Goal: Task Accomplishment & Management: Manage account settings

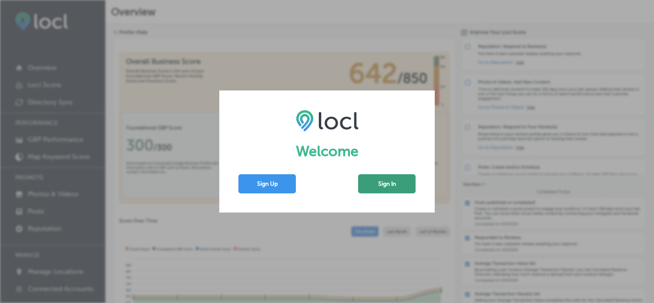
click at [379, 183] on button "Sign In" at bounding box center [386, 183] width 57 height 19
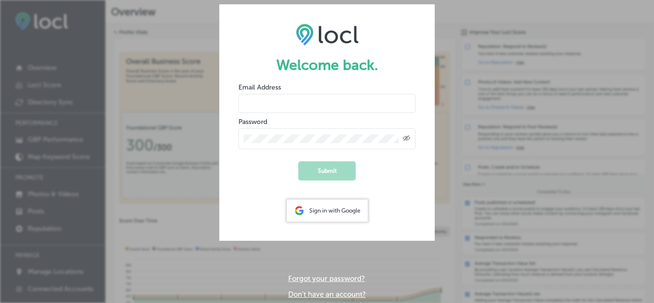
click at [341, 208] on div "Sign in with Google" at bounding box center [327, 211] width 81 height 22
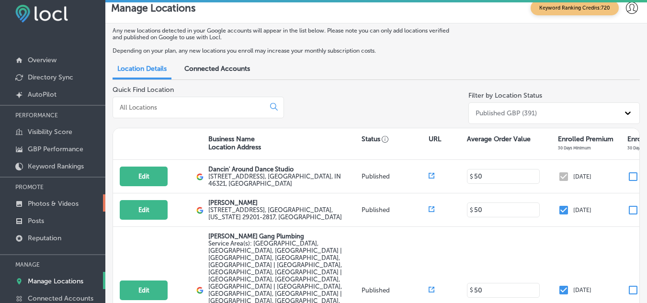
scroll to position [18, 0]
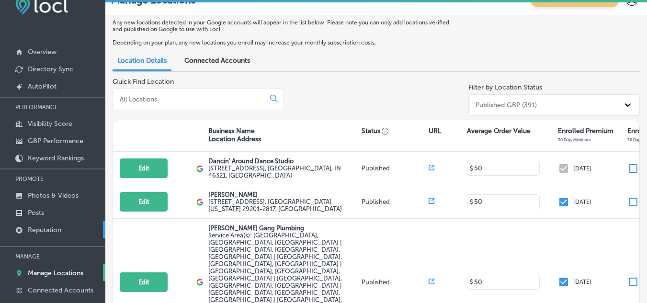
click at [45, 227] on p "Reputation" at bounding box center [45, 230] width 34 height 8
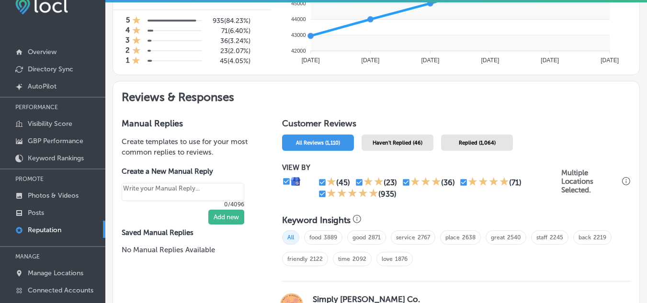
scroll to position [431, 0]
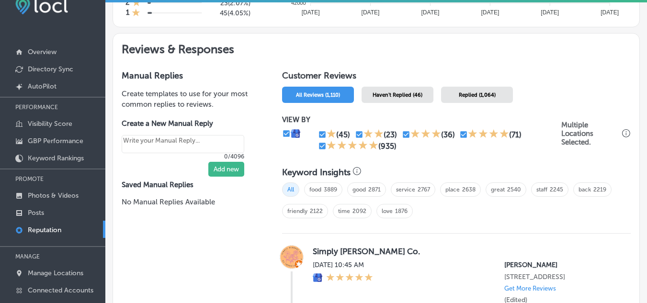
click at [395, 91] on div "Haven't Replied (46)" at bounding box center [398, 95] width 72 height 16
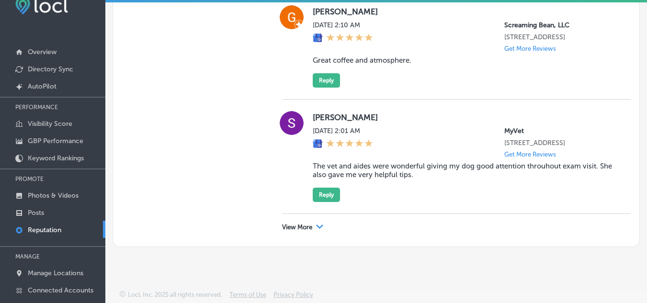
scroll to position [2847, 0]
click at [320, 225] on icon "Path Created with Sketch." at bounding box center [319, 227] width 7 height 4
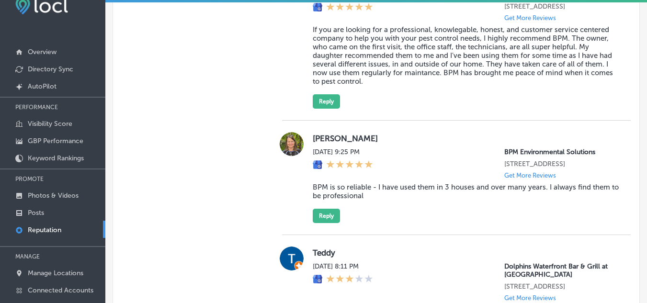
scroll to position [4093, 0]
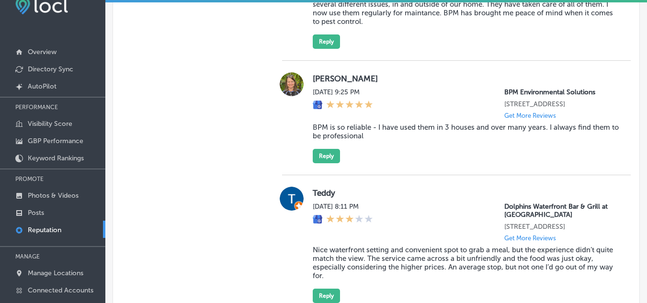
type textarea "x"
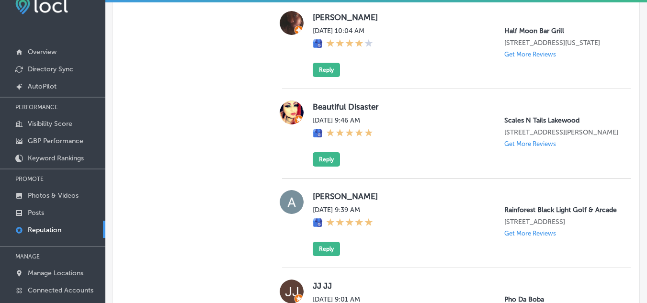
scroll to position [548, 0]
